Goal: Task Accomplishment & Management: Complete application form

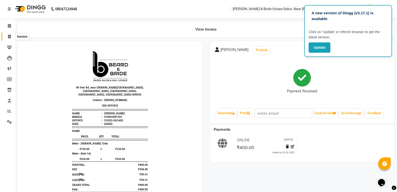
click at [7, 36] on span at bounding box center [9, 37] width 9 height 6
select select "service"
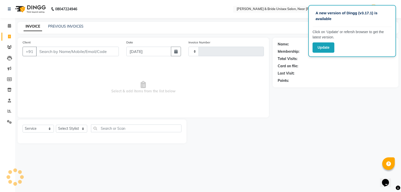
type input "1403"
select select "4118"
click at [76, 126] on select "Select Stylist chiku Front Desk guriya [PERSON_NAME][DATE] sunny [PERSON_NAME]" at bounding box center [71, 129] width 31 height 8
click at [56, 125] on select "Select Stylist chiku Front Desk guriya [PERSON_NAME][DATE] sunny [PERSON_NAME]" at bounding box center [71, 129] width 31 height 8
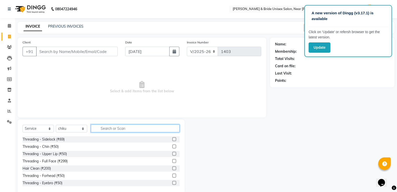
click at [118, 129] on input "text" at bounding box center [135, 128] width 89 height 8
click at [68, 127] on select "Select Stylist chiku Front Desk guriya [PERSON_NAME][DATE] sunny [PERSON_NAME]" at bounding box center [71, 129] width 31 height 8
select select "83026"
click at [56, 125] on select "Select Stylist chiku Front Desk guriya [PERSON_NAME][DATE] sunny [PERSON_NAME]" at bounding box center [71, 129] width 31 height 8
click at [120, 125] on input "text" at bounding box center [135, 128] width 89 height 8
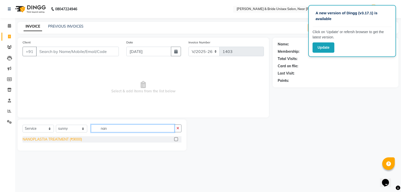
type input "nan"
click at [56, 138] on div "NANOPLASTIA TREATMENT (₹9000)" at bounding box center [52, 139] width 59 height 5
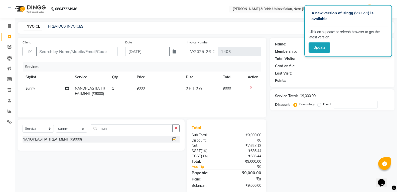
checkbox input "false"
click at [117, 85] on td "1" at bounding box center [121, 91] width 25 height 17
select select "83026"
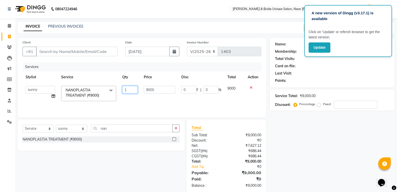
click at [127, 89] on input "1" at bounding box center [130, 90] width 16 height 8
type input "2"
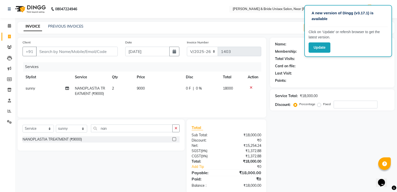
click at [164, 90] on td "9000" at bounding box center [158, 91] width 49 height 17
select select "83026"
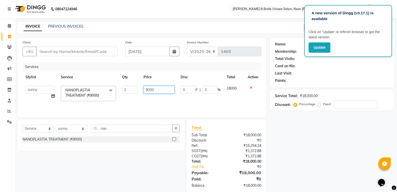
click at [165, 89] on input "9000" at bounding box center [159, 90] width 31 height 8
type input "9"
type input "5"
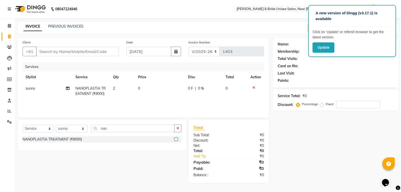
click at [128, 88] on td "2" at bounding box center [122, 91] width 25 height 17
select select "83026"
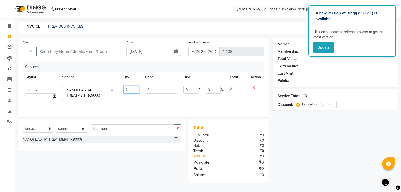
click at [128, 88] on input "2" at bounding box center [131, 90] width 16 height 8
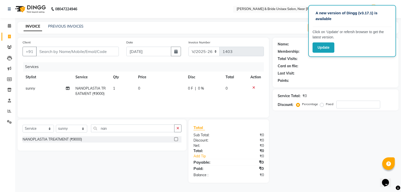
click at [254, 86] on icon at bounding box center [253, 88] width 3 height 4
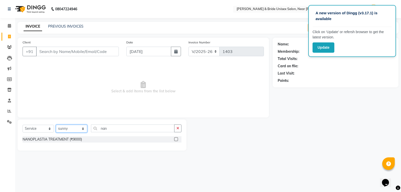
click at [83, 130] on select "Select Stylist chiku Front Desk guriya [PERSON_NAME][DATE] sunny [PERSON_NAME]" at bounding box center [71, 129] width 31 height 8
click at [56, 125] on select "Select Stylist chiku Front Desk guriya [PERSON_NAME][DATE] sunny [PERSON_NAME]" at bounding box center [71, 129] width 31 height 8
click at [81, 129] on select "Select Stylist chiku Front Desk guriya [PERSON_NAME][DATE] sunny [PERSON_NAME]" at bounding box center [71, 129] width 31 height 8
select select "89437"
click at [56, 125] on select "Select Stylist chiku Front Desk guriya [PERSON_NAME][DATE] sunny [PERSON_NAME]" at bounding box center [71, 129] width 31 height 8
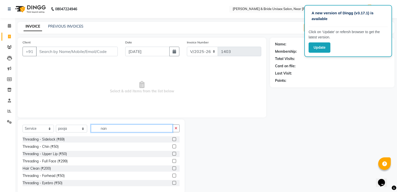
click at [127, 128] on input "nan" at bounding box center [132, 128] width 82 height 8
click at [180, 128] on div "Select Service Product Membership Package Voucher Prepaid Gift Card Select Styl…" at bounding box center [101, 156] width 167 height 74
drag, startPoint x: 178, startPoint y: 129, endPoint x: 175, endPoint y: 129, distance: 2.8
click at [177, 129] on button "button" at bounding box center [175, 128] width 7 height 8
click at [161, 129] on input "text" at bounding box center [135, 128] width 89 height 8
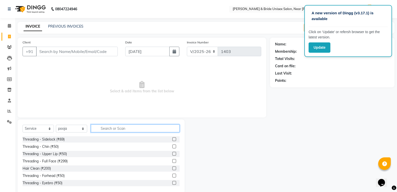
click at [111, 128] on input "text" at bounding box center [135, 128] width 89 height 8
click at [124, 130] on input "text" at bounding box center [135, 128] width 89 height 8
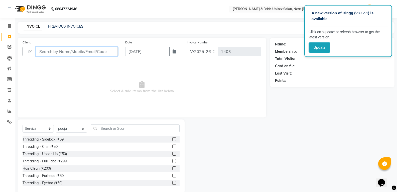
click at [62, 52] on input "Client" at bounding box center [77, 52] width 82 height 10
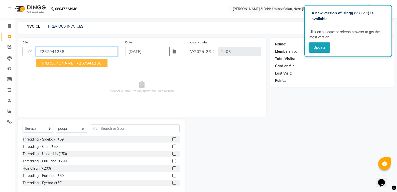
type input "7257941238"
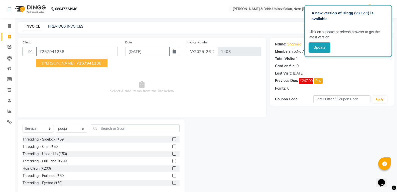
click at [76, 64] on span "725794123" at bounding box center [87, 62] width 23 height 5
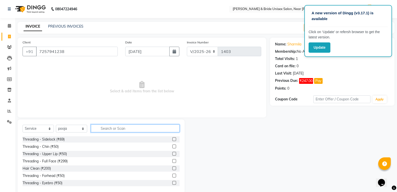
click at [139, 130] on input "text" at bounding box center [135, 128] width 89 height 8
type input "50"
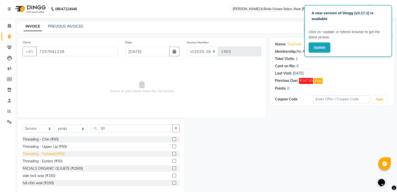
click at [54, 153] on div "Threading - Forhead (₹50)" at bounding box center [44, 153] width 42 height 5
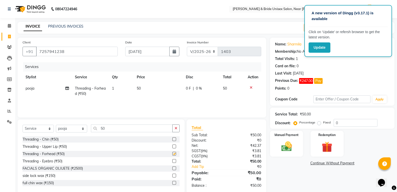
checkbox input "false"
click at [53, 159] on div "Threading - Eyebro (₹50)" at bounding box center [43, 160] width 40 height 5
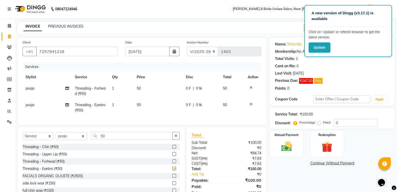
checkbox input "false"
click at [289, 156] on div "Manual Payment" at bounding box center [287, 143] width 34 height 27
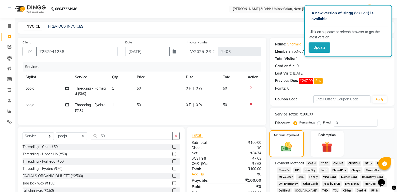
scroll to position [75, 0]
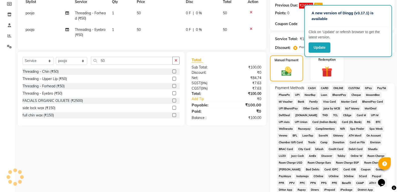
click at [315, 88] on span "CASH" at bounding box center [311, 88] width 11 height 6
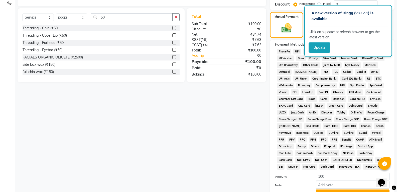
scroll to position [163, 0]
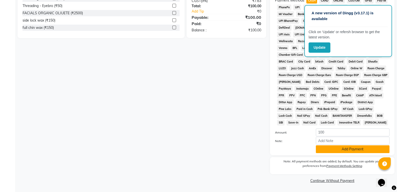
click at [333, 148] on button "Add Payment" at bounding box center [353, 149] width 74 height 8
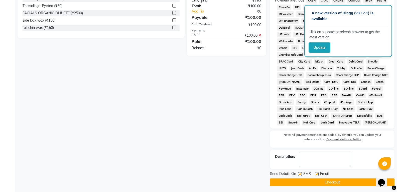
scroll to position [164, 0]
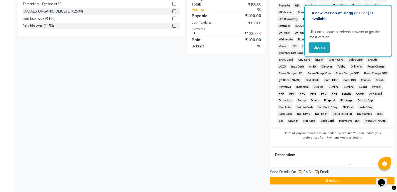
click at [333, 182] on button "Checkout" at bounding box center [332, 180] width 125 height 8
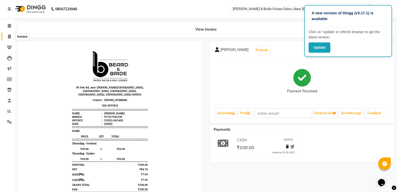
click at [9, 34] on span at bounding box center [9, 37] width 9 height 6
select select "service"
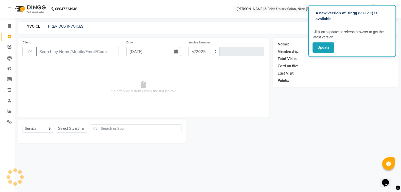
select select "4118"
type input "1404"
click at [37, 128] on select "Select Service Product Membership Package Voucher Prepaid Gift Card" at bounding box center [38, 129] width 31 height 8
click at [73, 126] on select "Select Stylist" at bounding box center [71, 129] width 31 height 8
click at [75, 127] on select "Select Stylist" at bounding box center [71, 129] width 31 height 8
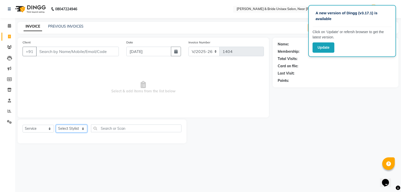
click at [75, 127] on select "Select Stylist chiku Front Desk guriya [PERSON_NAME][DATE] sunny [PERSON_NAME]" at bounding box center [71, 129] width 31 height 8
select select "89437"
click at [56, 125] on select "Select Stylist chiku Front Desk guriya [PERSON_NAME][DATE] sunny [PERSON_NAME]" at bounding box center [71, 129] width 31 height 8
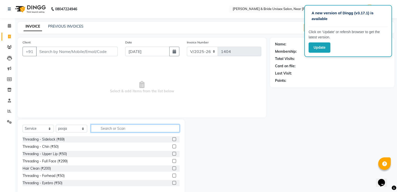
click at [133, 128] on input "text" at bounding box center [135, 128] width 89 height 8
click at [121, 127] on input "text" at bounding box center [135, 128] width 89 height 8
type input "50"
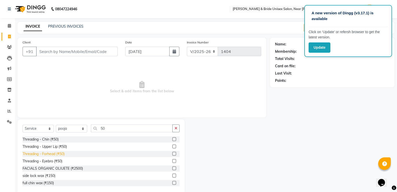
click at [48, 153] on div "Threading - Forhead (₹50)" at bounding box center [44, 153] width 42 height 5
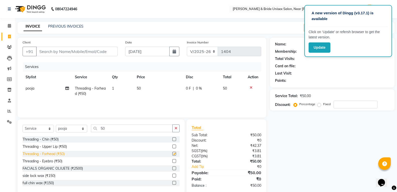
checkbox input "false"
click at [47, 162] on div "Threading - Eyebro (₹50)" at bounding box center [43, 160] width 40 height 5
checkbox input "false"
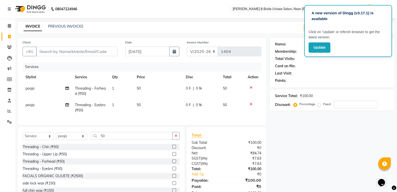
drag, startPoint x: 109, startPoint y: 94, endPoint x: 119, endPoint y: 92, distance: 9.9
click at [110, 94] on td "1" at bounding box center [121, 91] width 25 height 17
select select "89437"
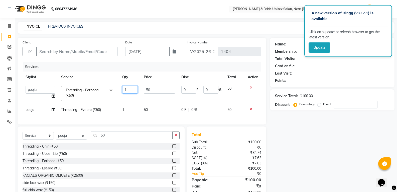
click at [127, 90] on input "1" at bounding box center [130, 90] width 16 height 8
type input "2"
click at [133, 104] on td "1" at bounding box center [130, 109] width 22 height 11
select select "89437"
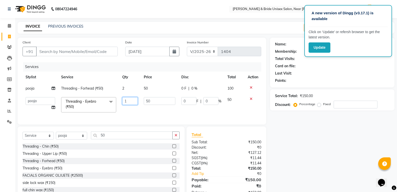
click at [133, 101] on input "1" at bounding box center [130, 101] width 16 height 8
type input "2"
click at [139, 111] on tr "chiku Front Desk guriya [PERSON_NAME][DATE] sunny [PERSON_NAME] Threading - Eye…" at bounding box center [142, 104] width 239 height 21
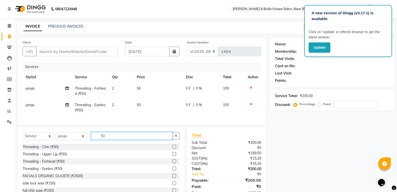
click at [160, 139] on input "50" at bounding box center [132, 136] width 82 height 8
click at [177, 137] on icon "button" at bounding box center [176, 136] width 3 height 4
click at [158, 140] on input "text" at bounding box center [135, 136] width 89 height 8
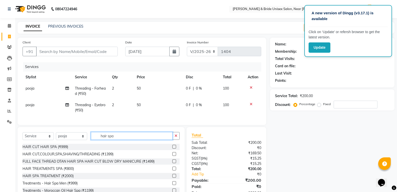
type input "hair spa"
click at [69, 138] on select "Select Stylist chiku Front Desk guriya [PERSON_NAME][DATE] sunny [PERSON_NAME]" at bounding box center [71, 136] width 31 height 8
select select "83026"
click at [56, 136] on select "Select Stylist chiku Front Desk guriya [PERSON_NAME][DATE] sunny [PERSON_NAME]" at bounding box center [71, 136] width 31 height 8
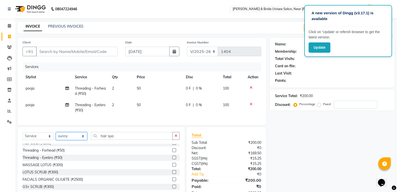
scroll to position [75, 0]
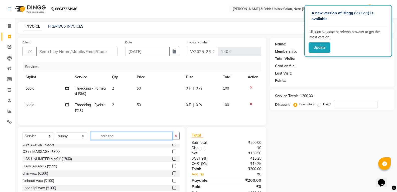
click at [121, 140] on input "hair spa" at bounding box center [132, 136] width 82 height 8
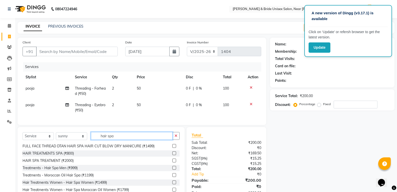
scroll to position [8, 0]
type input "hair spa"
click at [63, 156] on div "HAIR TREATMENTS SPA (₹800)" at bounding box center [48, 153] width 51 height 5
checkbox input "false"
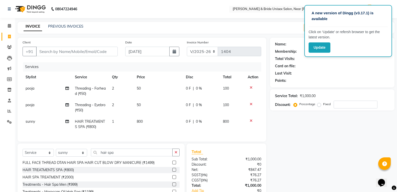
click at [142, 122] on span "800" at bounding box center [140, 121] width 6 height 5
select select "83026"
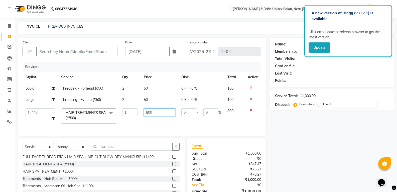
click at [163, 114] on input "800" at bounding box center [159, 112] width 31 height 8
type input "8"
type input "500"
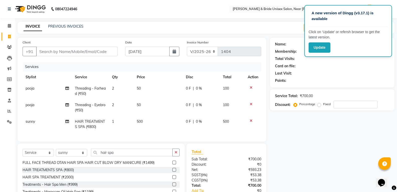
click at [163, 121] on td "500" at bounding box center [158, 124] width 49 height 17
select select "83026"
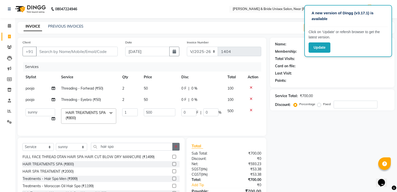
click at [177, 148] on icon "button" at bounding box center [176, 147] width 3 height 4
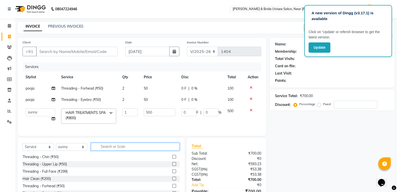
click at [157, 149] on input "text" at bounding box center [135, 147] width 89 height 8
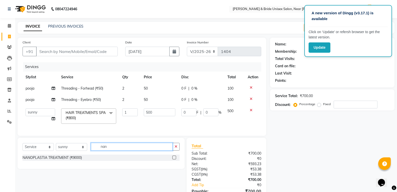
scroll to position [0, 0]
type input "nano"
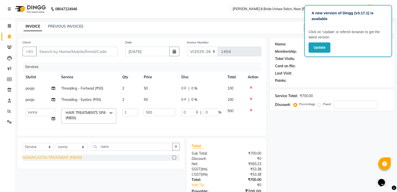
click at [75, 160] on div "NANOPLASTIA TREATMENT (₹9000)" at bounding box center [52, 157] width 59 height 5
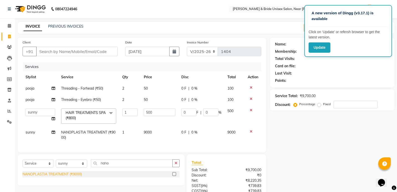
drag, startPoint x: 63, startPoint y: 176, endPoint x: 89, endPoint y: 163, distance: 29.4
click at [63, 176] on div "NANOPLASTIA TREATMENT (₹9000)" at bounding box center [52, 173] width 59 height 5
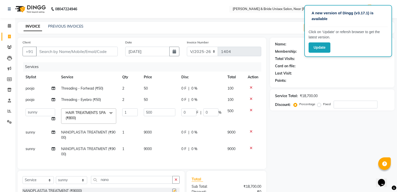
checkbox input "false"
click at [156, 134] on td "9000" at bounding box center [159, 135] width 37 height 17
select select "83026"
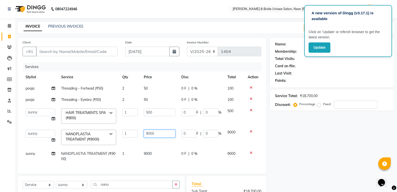
click at [161, 134] on input "9000" at bounding box center [159, 134] width 31 height 8
type input "9"
type input "5000"
click at [165, 148] on td "9000" at bounding box center [159, 156] width 37 height 17
select select "83026"
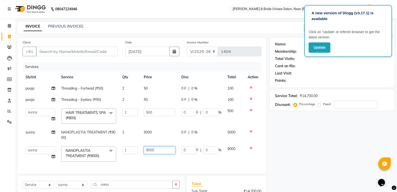
click at [165, 147] on input "9000" at bounding box center [159, 150] width 31 height 8
type input "9"
type input "5000"
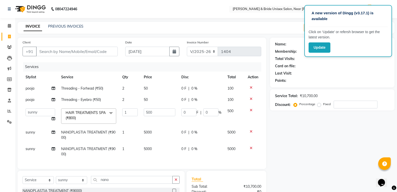
click at [166, 132] on td "5000" at bounding box center [159, 135] width 37 height 17
select select "83026"
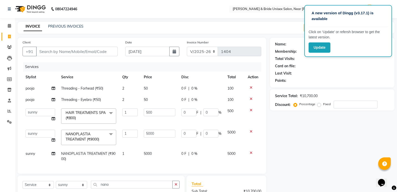
click at [167, 150] on td "5000" at bounding box center [159, 156] width 37 height 17
select select "83026"
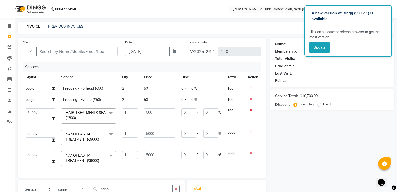
click at [183, 172] on div "Services Stylist Service Qty Price Disc Total Action pooja Threading - Forhead …" at bounding box center [142, 117] width 239 height 111
click at [166, 133] on input "5000" at bounding box center [159, 134] width 31 height 8
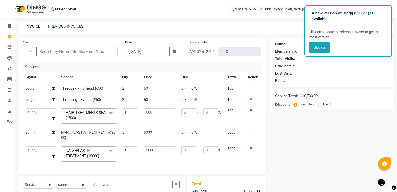
click at [187, 164] on td "0 F | 0 %" at bounding box center [201, 153] width 46 height 21
click at [169, 149] on input "5000" at bounding box center [159, 150] width 31 height 8
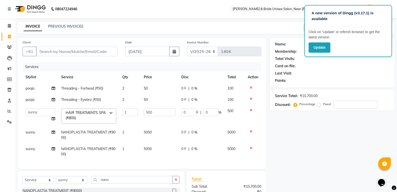
click at [178, 160] on div "Services Stylist Service Qty Price Disc Total Action pooja Threading - Forhead …" at bounding box center [142, 112] width 239 height 101
click at [163, 114] on input "500" at bounding box center [159, 112] width 31 height 8
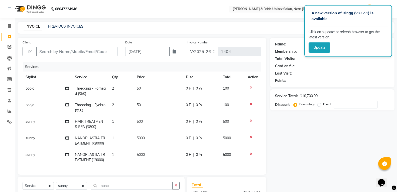
click at [182, 157] on tr "sunny NANOPLASTIA TREATMENT (₹9000) 1 5000 0 F | 0 % 5000" at bounding box center [142, 157] width 239 height 17
click at [73, 52] on input "Client" at bounding box center [77, 52] width 82 height 10
click at [73, 51] on input "Client" at bounding box center [77, 52] width 82 height 10
click at [76, 49] on input "Client" at bounding box center [77, 52] width 82 height 10
click at [68, 49] on input "Client" at bounding box center [77, 52] width 82 height 10
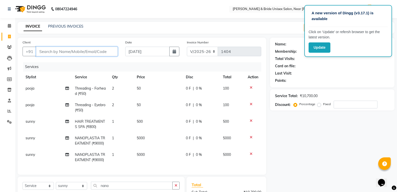
click at [64, 50] on input "Client" at bounding box center [77, 52] width 82 height 10
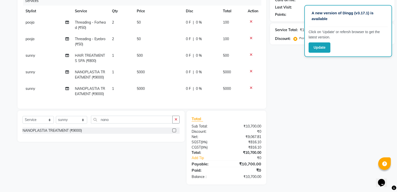
scroll to position [52, 0]
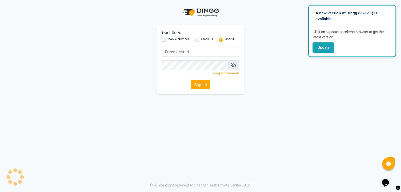
type input "[PERSON_NAME]@123"
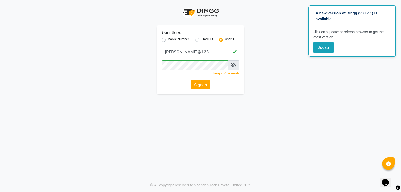
click at [201, 89] on button "Sign In" at bounding box center [200, 85] width 19 height 10
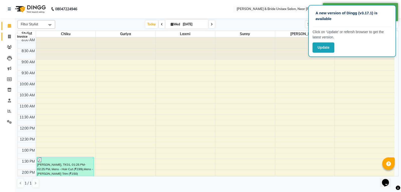
click at [9, 36] on icon at bounding box center [9, 37] width 3 height 4
select select "service"
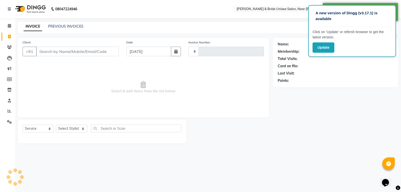
type input "1404"
select select "4118"
click at [64, 50] on input "Client" at bounding box center [77, 52] width 83 height 10
click at [73, 129] on select "Select Stylist chiku Front Desk guriya [PERSON_NAME][DATE] sunny [PERSON_NAME]" at bounding box center [71, 129] width 31 height 8
select select "83026"
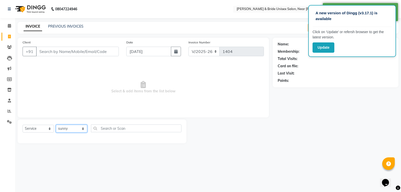
click at [56, 125] on select "Select Stylist chiku Front Desk guriya [PERSON_NAME][DATE] sunny [PERSON_NAME]" at bounding box center [71, 129] width 31 height 8
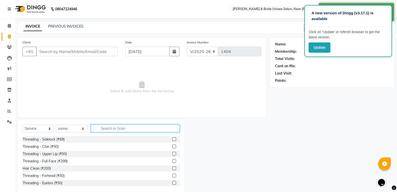
click at [134, 128] on input "text" at bounding box center [135, 128] width 89 height 8
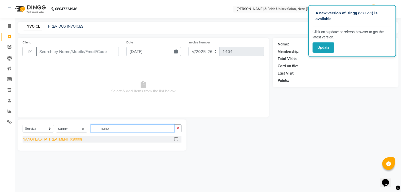
type input "nano"
click at [73, 137] on div "NANOPLASTIA TREATMENT (₹9000)" at bounding box center [52, 139] width 59 height 5
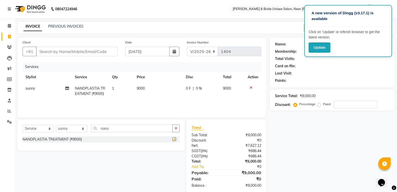
checkbox input "false"
click at [115, 89] on td "1" at bounding box center [121, 91] width 25 height 17
select select "83026"
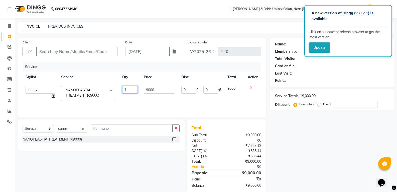
click at [127, 88] on input "1" at bounding box center [130, 90] width 16 height 8
type input "2"
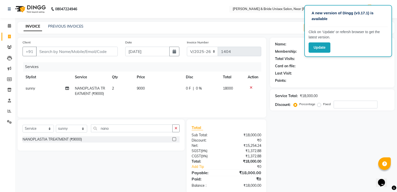
click at [165, 87] on td "9000" at bounding box center [158, 91] width 49 height 17
select select "83026"
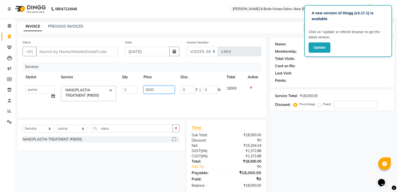
click at [165, 87] on input "9000" at bounding box center [159, 90] width 31 height 8
type input "9"
type input "5000"
click at [163, 99] on div "Services Stylist Service Qty Price Disc Total Action chiku Front Desk guriya [P…" at bounding box center [142, 87] width 239 height 50
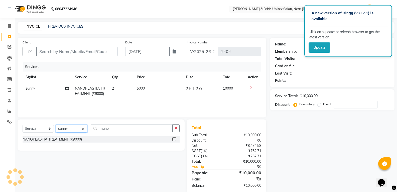
click at [69, 130] on select "Select Stylist chiku Front Desk guriya [PERSON_NAME][DATE] sunny [PERSON_NAME]" at bounding box center [71, 129] width 31 height 8
select select "89437"
click at [56, 125] on select "Select Stylist chiku Front Desk guriya [PERSON_NAME][DATE] sunny [PERSON_NAME]" at bounding box center [71, 129] width 31 height 8
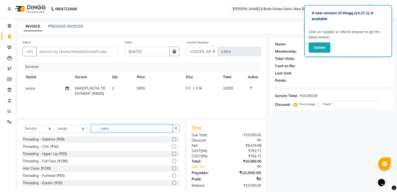
click at [125, 128] on input "nano" at bounding box center [132, 128] width 82 height 8
click at [175, 128] on icon "button" at bounding box center [176, 128] width 3 height 4
click at [166, 130] on input "text" at bounding box center [135, 128] width 89 height 8
type input "50"
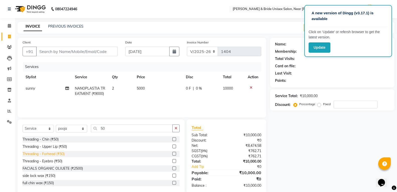
click at [44, 152] on div "Threading - Forhead (₹50)" at bounding box center [44, 153] width 42 height 5
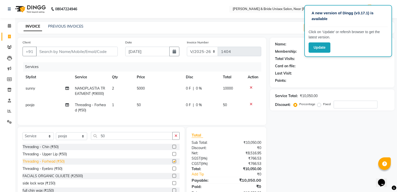
checkbox input "false"
drag, startPoint x: 44, startPoint y: 172, endPoint x: 91, endPoint y: 143, distance: 55.1
click at [45, 171] on div "Threading - Eyebro (₹50)" at bounding box center [43, 168] width 40 height 5
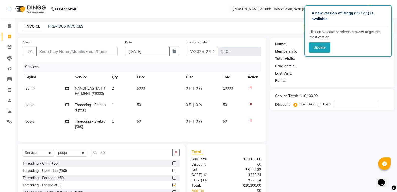
checkbox input "false"
click at [121, 130] on td "1" at bounding box center [121, 124] width 25 height 17
select select "89437"
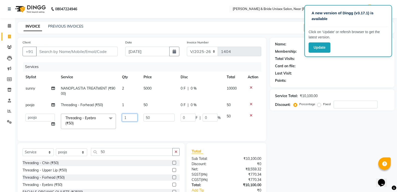
click at [127, 119] on input "1" at bounding box center [130, 117] width 16 height 8
type input "2"
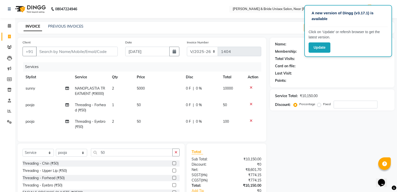
click at [129, 106] on td "1" at bounding box center [121, 107] width 25 height 17
select select "89437"
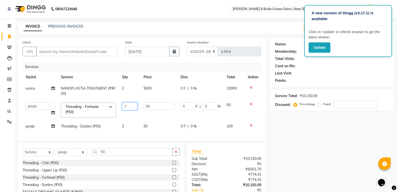
click at [130, 106] on input "1" at bounding box center [130, 106] width 16 height 8
type input "2"
click at [131, 115] on td "2" at bounding box center [130, 109] width 22 height 21
select select "89437"
click at [152, 156] on input "50" at bounding box center [132, 152] width 82 height 8
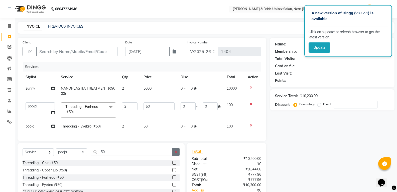
click at [177, 153] on icon "button" at bounding box center [176, 152] width 3 height 4
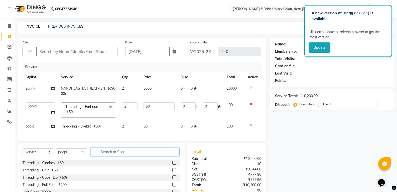
click at [145, 154] on input "text" at bounding box center [135, 152] width 89 height 8
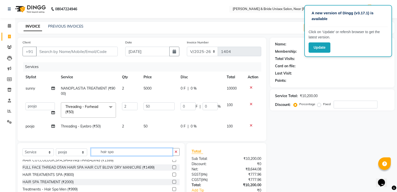
scroll to position [15, 0]
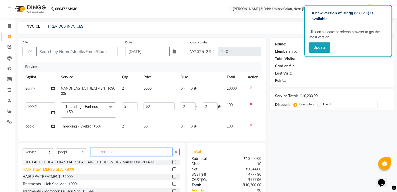
type input "hair spa"
click at [54, 171] on div "HAIR TREATMENTS SPA (₹800)" at bounding box center [48, 169] width 51 height 5
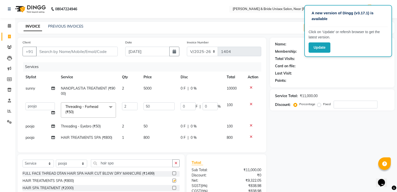
checkbox input "false"
click at [164, 139] on td "800" at bounding box center [159, 137] width 37 height 11
select select "89437"
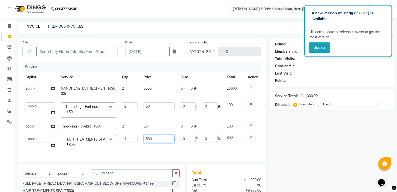
click at [164, 139] on input "800" at bounding box center [159, 139] width 31 height 8
type input "8"
type input "500"
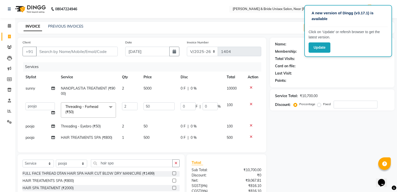
click at [165, 152] on div "Client +91 Date [DATE] Invoice Number V/2025 V/[PHONE_NUMBER] Services Stylist …" at bounding box center [142, 95] width 249 height 114
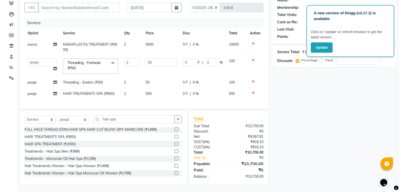
scroll to position [48, 0]
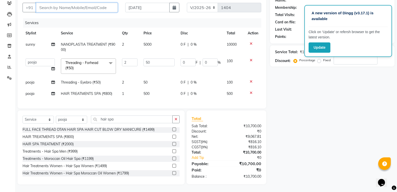
click at [90, 3] on input "Client" at bounding box center [77, 8] width 82 height 10
type input "8"
type input "0"
type input "8709705013"
click at [110, 5] on span "Add Client" at bounding box center [105, 7] width 20 height 5
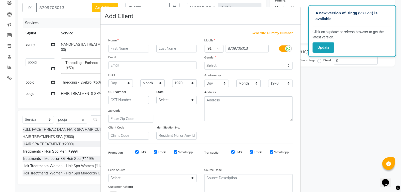
click at [142, 47] on input "text" at bounding box center [128, 49] width 41 height 8
type input "beauty"
click at [159, 48] on input "text" at bounding box center [176, 49] width 41 height 8
type input "[PERSON_NAME]"
click at [187, 45] on input "[PERSON_NAME]" at bounding box center [176, 49] width 41 height 8
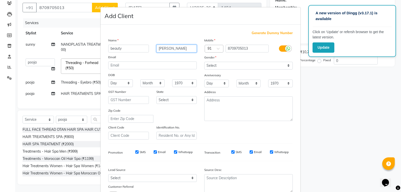
click at [183, 47] on input "[PERSON_NAME]" at bounding box center [176, 49] width 41 height 8
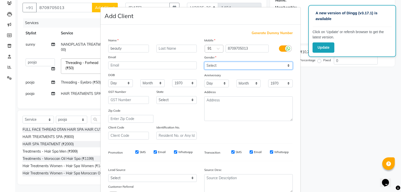
click at [211, 63] on select "Select [DEMOGRAPHIC_DATA] [DEMOGRAPHIC_DATA] Other Prefer Not To Say" at bounding box center [248, 66] width 88 height 8
select select "[DEMOGRAPHIC_DATA]"
click at [204, 62] on select "Select [DEMOGRAPHIC_DATA] [DEMOGRAPHIC_DATA] Other Prefer Not To Say" at bounding box center [248, 66] width 88 height 8
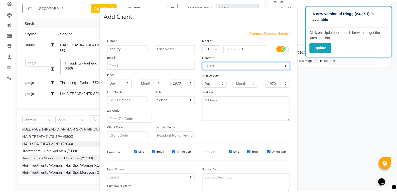
scroll to position [40, 0]
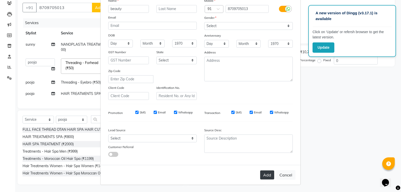
click at [268, 177] on button "Add" at bounding box center [267, 174] width 14 height 9
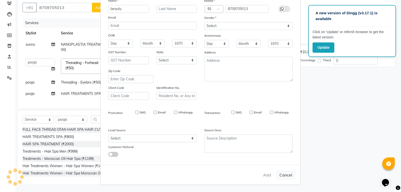
select select
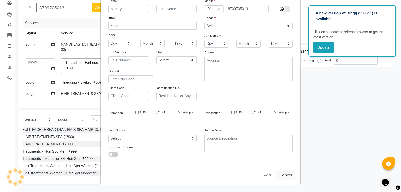
select select
checkbox input "false"
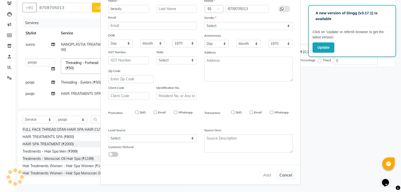
checkbox input "false"
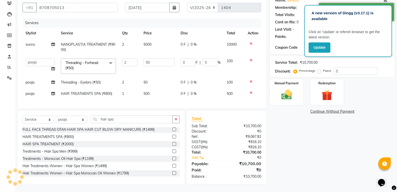
select select "1: Object"
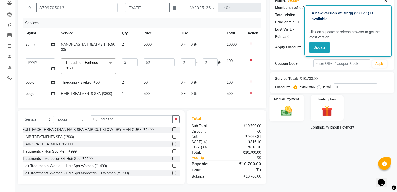
click at [284, 114] on div "Manual Payment" at bounding box center [287, 107] width 34 height 27
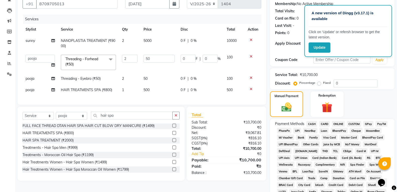
click at [339, 123] on span "ONLINE" at bounding box center [338, 124] width 13 height 6
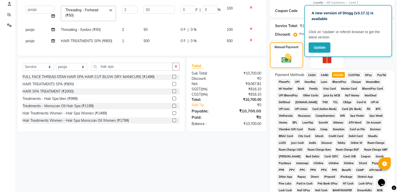
scroll to position [171, 0]
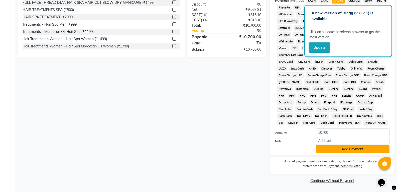
click at [348, 150] on button "Add Payment" at bounding box center [353, 149] width 74 height 8
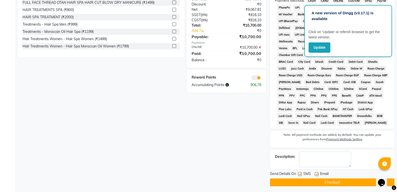
click at [346, 180] on button "Checkout" at bounding box center [332, 182] width 125 height 8
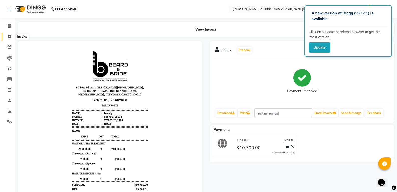
drag, startPoint x: 8, startPoint y: 35, endPoint x: 12, endPoint y: 37, distance: 4.0
click at [8, 35] on icon at bounding box center [9, 37] width 3 height 4
select select "service"
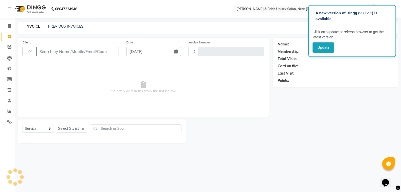
type input "1405"
select select "4118"
click at [69, 29] on div "INVOICE PREVIOUS INVOICES" at bounding box center [54, 27] width 72 height 6
click at [72, 26] on link "PREVIOUS INVOICES" at bounding box center [65, 26] width 35 height 5
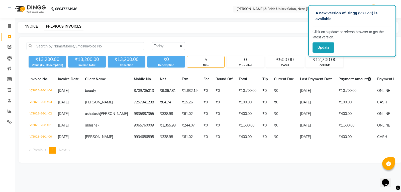
click at [29, 25] on link "INVOICE" at bounding box center [31, 26] width 14 height 5
select select "service"
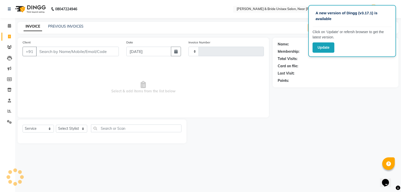
type input "1405"
select select "4118"
click at [73, 127] on select "Select Stylist chiku Front Desk guriya [PERSON_NAME][DATE] sunny [PERSON_NAME]" at bounding box center [71, 129] width 31 height 8
select select "44656"
click at [56, 125] on select "Select Stylist chiku Front Desk guriya [PERSON_NAME][DATE] sunny [PERSON_NAME]" at bounding box center [71, 129] width 31 height 8
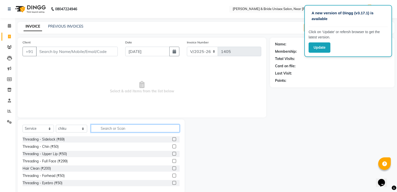
click at [124, 130] on input "text" at bounding box center [135, 128] width 89 height 8
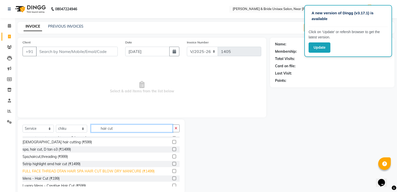
scroll to position [50, 0]
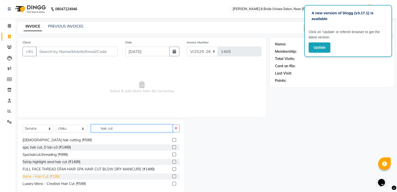
type input "hair cut"
click at [44, 175] on div "Mens - Hair Cut (₹199)" at bounding box center [41, 176] width 37 height 5
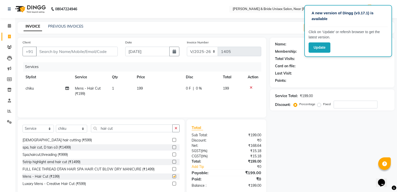
checkbox input "false"
click at [153, 128] on input "hair cut" at bounding box center [132, 128] width 82 height 8
click at [180, 128] on div "Select Service Product Membership Package Voucher Prepaid Gift Card Select Styl…" at bounding box center [101, 156] width 167 height 74
click at [172, 129] on input "hair cut" at bounding box center [132, 128] width 82 height 8
click at [173, 128] on button "button" at bounding box center [175, 128] width 7 height 8
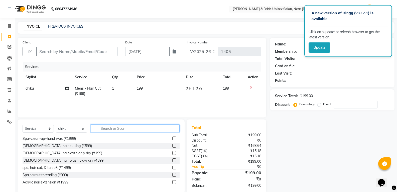
click at [168, 129] on input "text" at bounding box center [135, 128] width 89 height 8
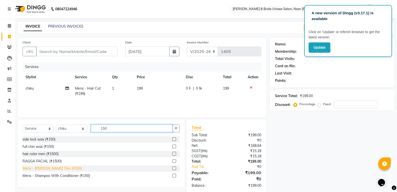
type input "150"
click at [42, 169] on div "Mens - [PERSON_NAME] Trim (₹150)" at bounding box center [52, 168] width 59 height 5
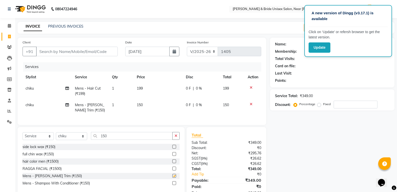
checkbox input "false"
click at [127, 103] on td "1" at bounding box center [121, 107] width 25 height 17
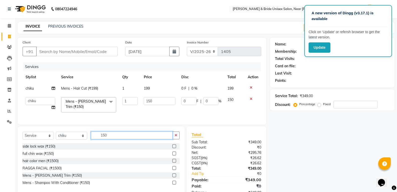
click at [145, 138] on input "150" at bounding box center [132, 135] width 82 height 8
click at [180, 140] on div "Select Service Product Membership Package Voucher Prepaid Gift Card Select Styl…" at bounding box center [101, 159] width 167 height 67
click at [179, 139] on button "button" at bounding box center [175, 135] width 7 height 8
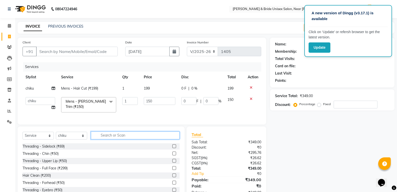
click at [168, 139] on input "text" at bounding box center [135, 135] width 89 height 8
type input "100"
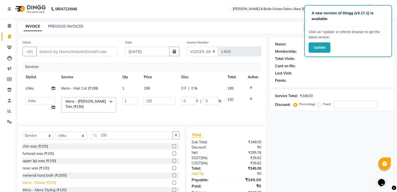
click at [50, 185] on div "Mens - Shave (₹100)" at bounding box center [40, 182] width 34 height 5
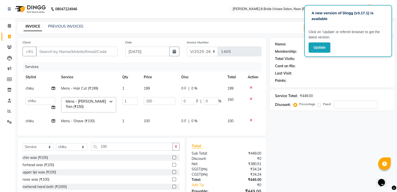
checkbox input "false"
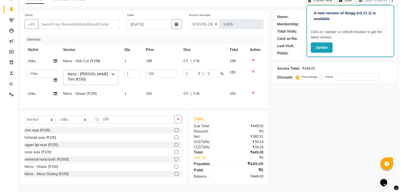
scroll to position [31, 0]
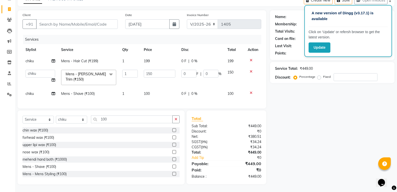
click at [172, 58] on td "199" at bounding box center [159, 60] width 37 height 11
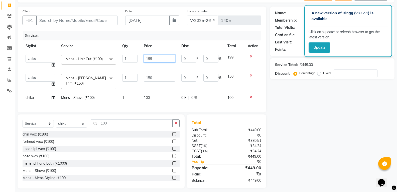
click at [172, 58] on input "199" at bounding box center [159, 59] width 31 height 8
type input "1"
type input "250"
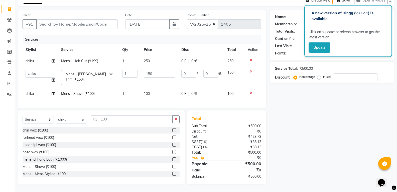
click at [169, 85] on tbody "chiku Mens - Hair Cut (₹199) 1 250 0 F | 0 % 250 chiku Front Desk guriya [PERSO…" at bounding box center [142, 77] width 239 height 44
click at [102, 19] on input "Client" at bounding box center [77, 24] width 82 height 10
type input "9"
type input "0"
click at [49, 21] on input "96661334282" at bounding box center [64, 24] width 56 height 10
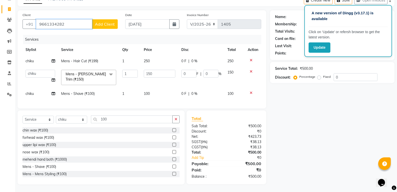
type input "9661334282"
click at [102, 22] on span "Add Client" at bounding box center [105, 24] width 20 height 5
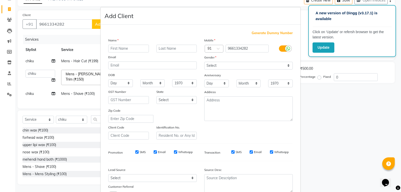
click at [118, 48] on input "text" at bounding box center [128, 49] width 41 height 8
type input "p"
click at [132, 51] on input "price" at bounding box center [128, 49] width 41 height 8
type input "p"
type input "prince"
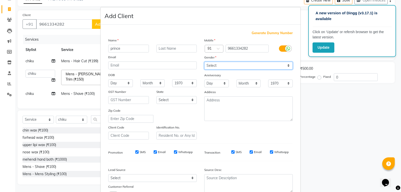
click at [281, 62] on select "Select [DEMOGRAPHIC_DATA] [DEMOGRAPHIC_DATA] Other Prefer Not To Say" at bounding box center [248, 66] width 88 height 8
select select "[DEMOGRAPHIC_DATA]"
click at [204, 62] on select "Select [DEMOGRAPHIC_DATA] [DEMOGRAPHIC_DATA] Other Prefer Not To Say" at bounding box center [248, 66] width 88 height 8
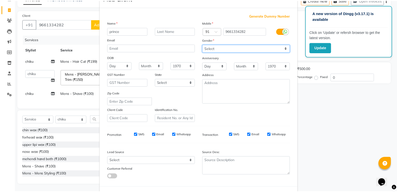
scroll to position [40, 0]
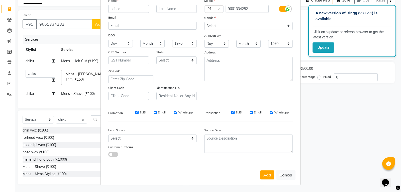
click at [267, 179] on div "Add Cancel" at bounding box center [200, 175] width 200 height 20
click at [270, 174] on button "Add" at bounding box center [267, 174] width 14 height 9
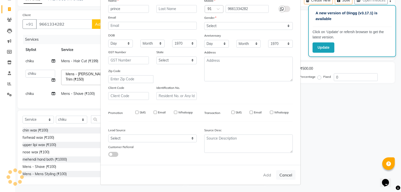
select select
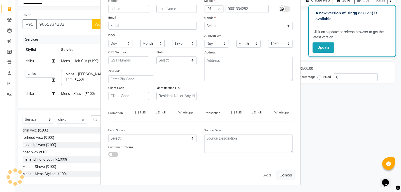
select select
checkbox input "false"
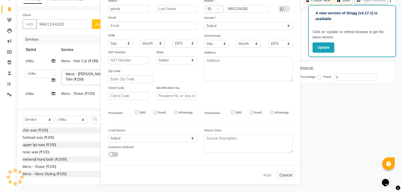
checkbox input "false"
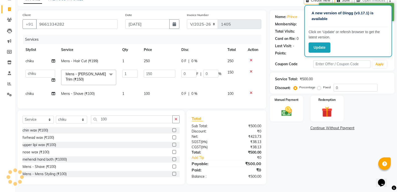
select select "1: Object"
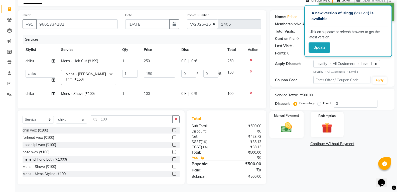
click at [292, 123] on img at bounding box center [287, 127] width 18 height 13
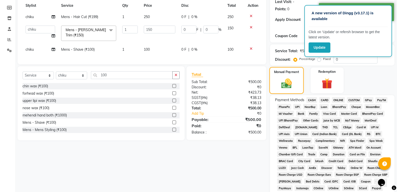
scroll to position [106, 0]
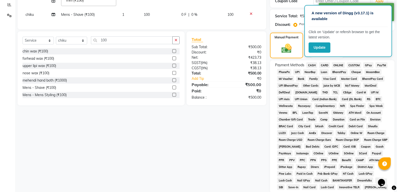
click at [314, 64] on span "CASH" at bounding box center [311, 65] width 11 height 6
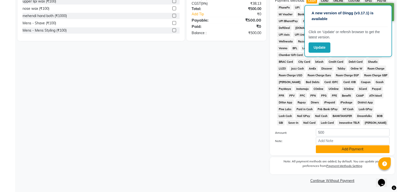
click at [345, 152] on button "Add Payment" at bounding box center [353, 149] width 74 height 8
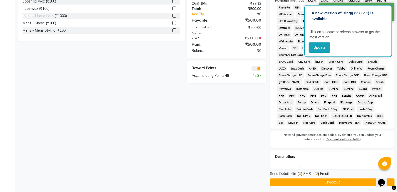
click at [336, 181] on button "Checkout" at bounding box center [332, 182] width 125 height 8
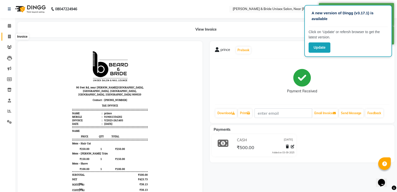
click at [10, 36] on icon at bounding box center [9, 37] width 3 height 4
select select "4118"
select select "service"
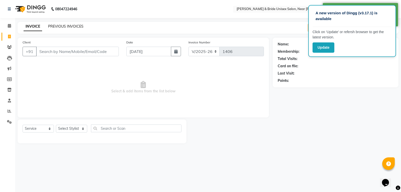
click at [75, 27] on link "PREVIOUS INVOICES" at bounding box center [65, 26] width 35 height 5
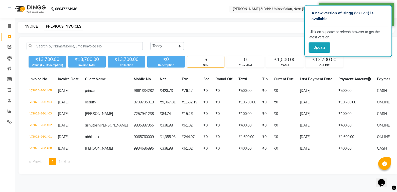
click at [26, 26] on link "INVOICE" at bounding box center [31, 26] width 14 height 5
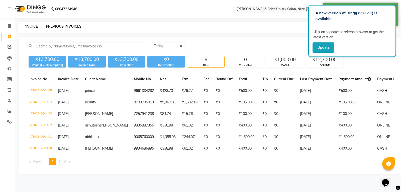
select select "service"
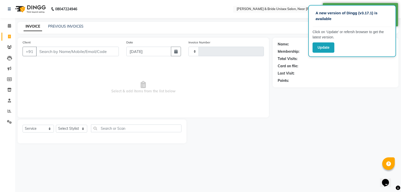
type input "1406"
select select "4118"
click at [58, 25] on link "PREVIOUS INVOICES" at bounding box center [65, 26] width 35 height 5
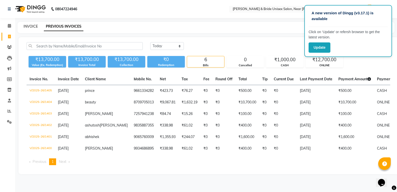
click at [29, 27] on link "INVOICE" at bounding box center [31, 26] width 14 height 5
select select "service"
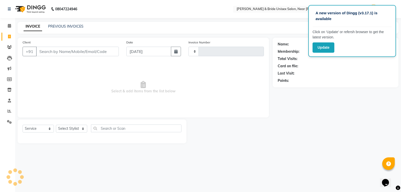
type input "1406"
select select "4118"
click at [57, 52] on input "Client" at bounding box center [77, 52] width 83 height 10
click at [50, 52] on input "Client" at bounding box center [77, 52] width 83 height 10
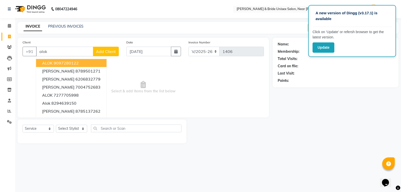
click at [47, 61] on span "ALOK" at bounding box center [47, 62] width 11 height 5
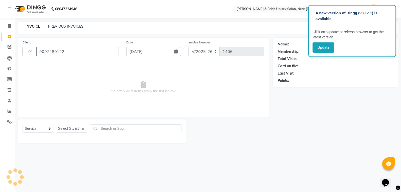
type input "9097280122"
click at [66, 126] on select "Select Stylist chiku Front Desk guriya [PERSON_NAME][DATE] sunny [PERSON_NAME]" at bounding box center [71, 129] width 31 height 8
select select "44656"
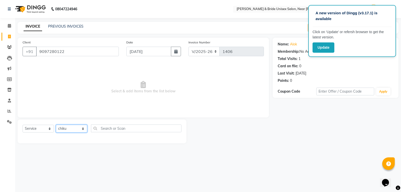
click at [56, 125] on select "Select Stylist chiku Front Desk guriya [PERSON_NAME][DATE] sunny [PERSON_NAME]" at bounding box center [71, 129] width 31 height 8
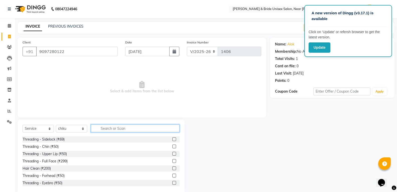
click at [96, 128] on input "text" at bounding box center [135, 128] width 89 height 8
type input "0"
type input "100"
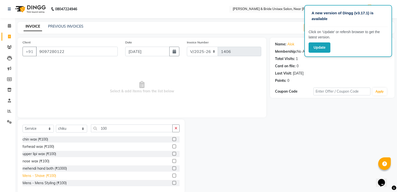
click at [44, 175] on div "Mens - Shave (₹100)" at bounding box center [40, 175] width 34 height 5
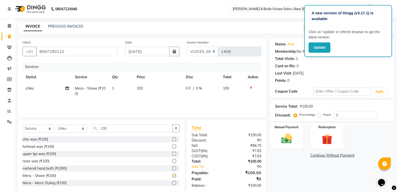
checkbox input "false"
click at [293, 140] on img at bounding box center [287, 138] width 18 height 13
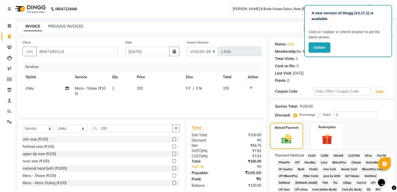
click at [312, 156] on span "CASH" at bounding box center [311, 156] width 11 height 6
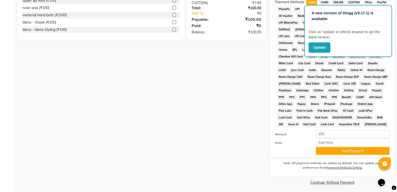
scroll to position [155, 0]
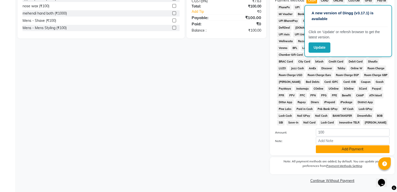
click at [324, 151] on button "Add Payment" at bounding box center [353, 149] width 74 height 8
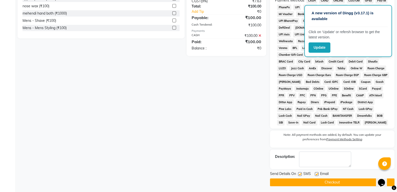
click at [326, 184] on button "Checkout" at bounding box center [332, 182] width 125 height 8
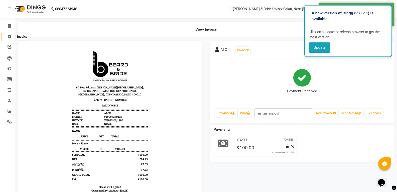
click at [10, 36] on icon at bounding box center [9, 37] width 3 height 4
select select "service"
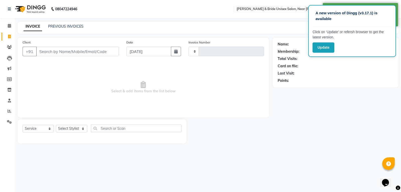
type input "1407"
select select "4118"
click at [62, 26] on link "PREVIOUS INVOICES" at bounding box center [65, 26] width 35 height 5
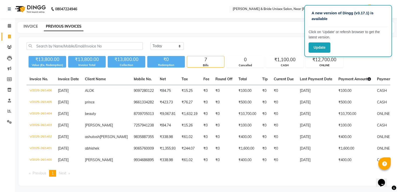
click at [35, 26] on link "INVOICE" at bounding box center [31, 26] width 14 height 5
